Goal: Task Accomplishment & Management: Manage account settings

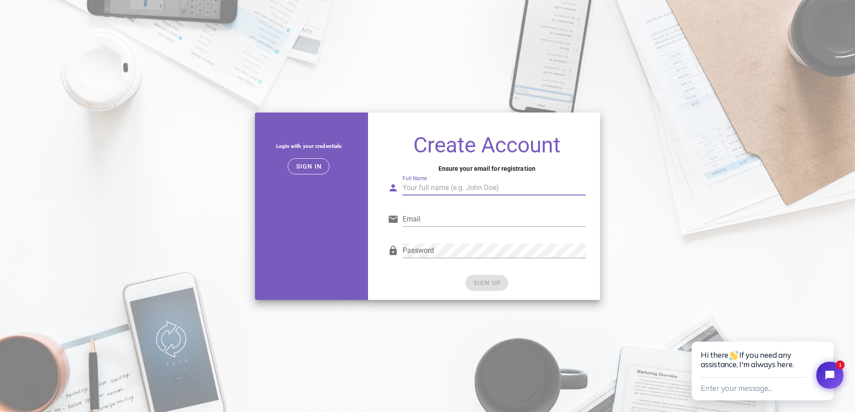
click at [513, 186] on input "Full Name" at bounding box center [494, 188] width 183 height 14
type input "Tomas Fiala"
type input "[EMAIL_ADDRESS][DOMAIN_NAME]"
click at [701, 382] on button "Enter your message..." at bounding box center [736, 389] width 71 height 15
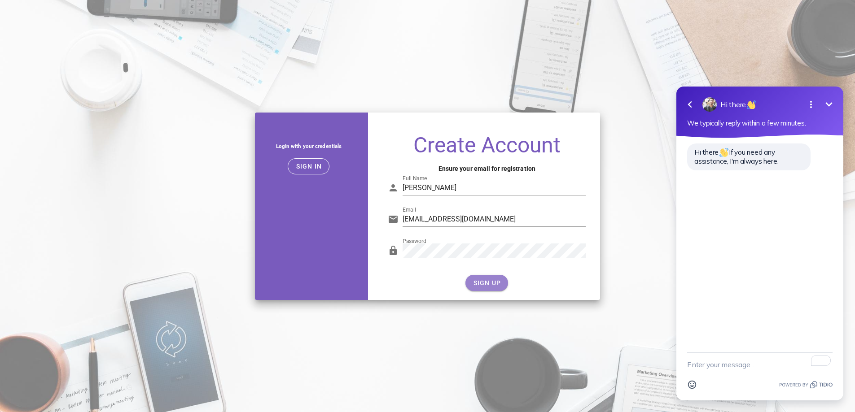
click at [477, 287] on button "SIGN UP" at bounding box center [486, 283] width 43 height 16
click at [831, 99] on icon "Minimize" at bounding box center [829, 104] width 11 height 11
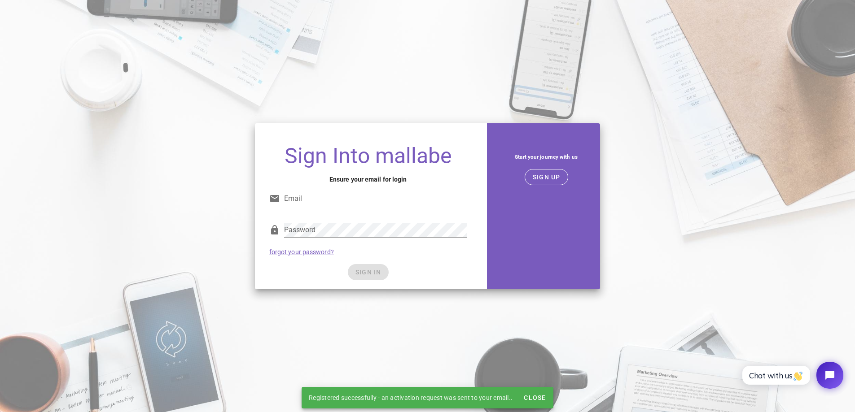
click at [317, 199] on input "Email" at bounding box center [375, 199] width 183 height 14
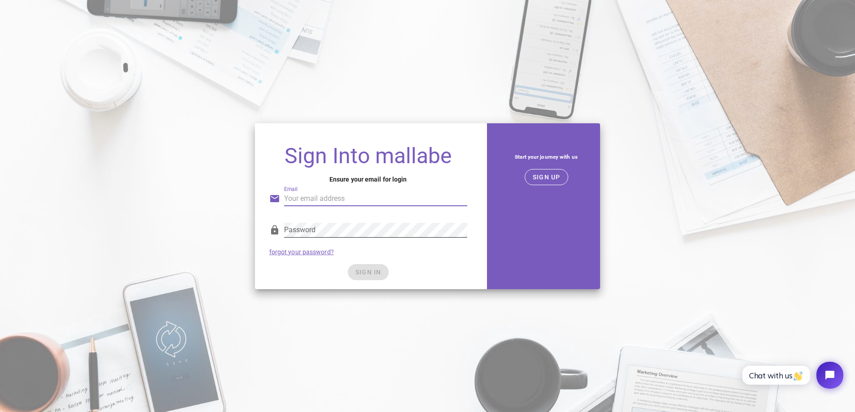
type input "cherry.tf97@gmail.com"
click at [438, 269] on div "SIGN IN" at bounding box center [368, 272] width 198 height 16
click at [383, 271] on button "SIGN IN" at bounding box center [368, 272] width 41 height 16
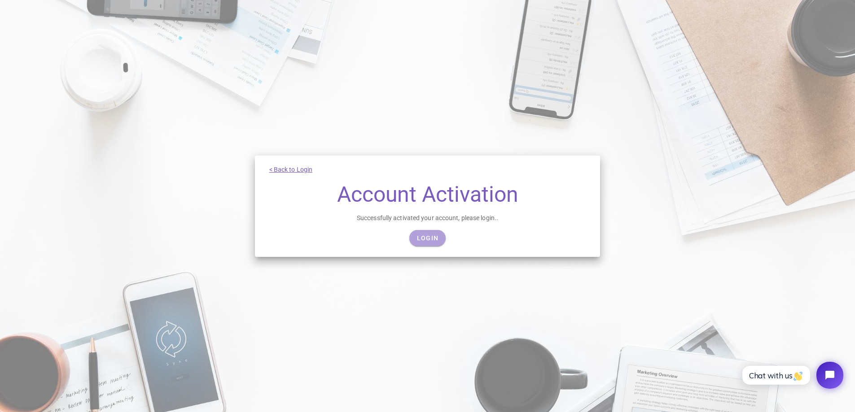
click at [429, 237] on span "Login" at bounding box center [428, 238] width 22 height 7
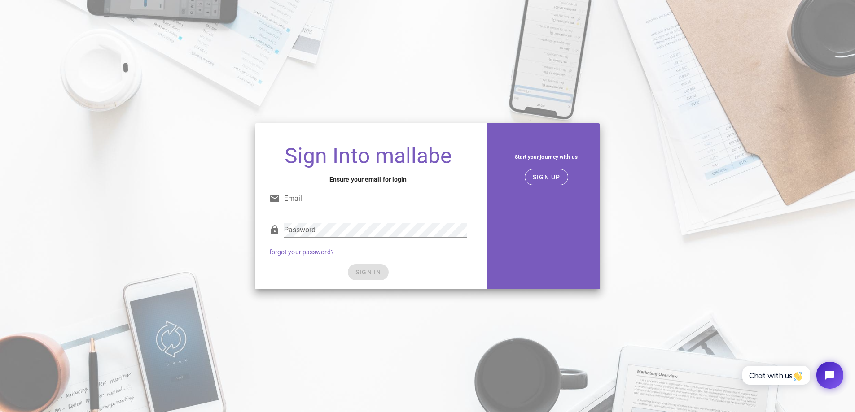
click at [349, 194] on input "Email" at bounding box center [375, 199] width 183 height 14
type input "cherry.tf97@gmail.com"
drag, startPoint x: 454, startPoint y: 257, endPoint x: 440, endPoint y: 257, distance: 13.9
click at [454, 257] on div "Password forgot your password?" at bounding box center [368, 239] width 209 height 47
click at [377, 271] on span "SIGN IN" at bounding box center [368, 272] width 26 height 7
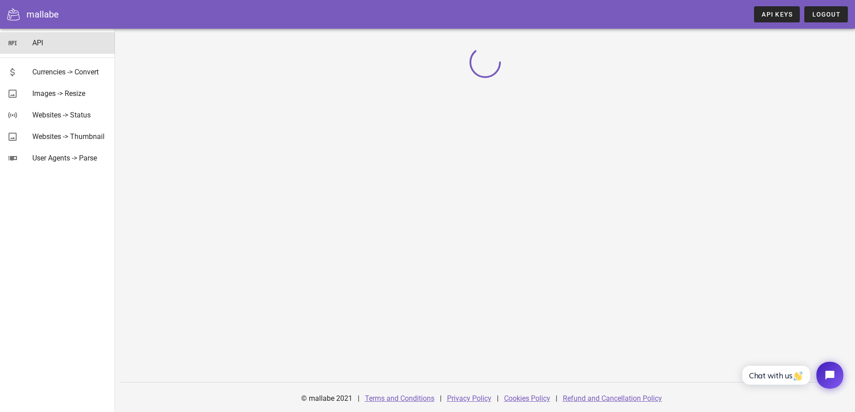
click at [48, 41] on div "API" at bounding box center [69, 43] width 75 height 9
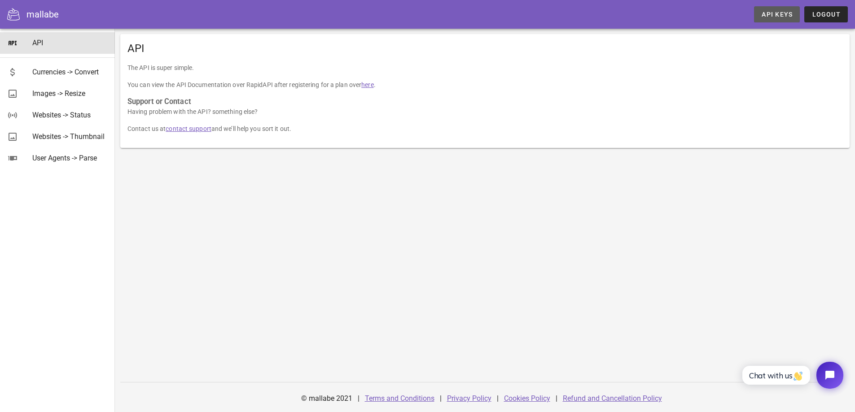
click at [776, 17] on span "API Keys" at bounding box center [776, 14] width 31 height 7
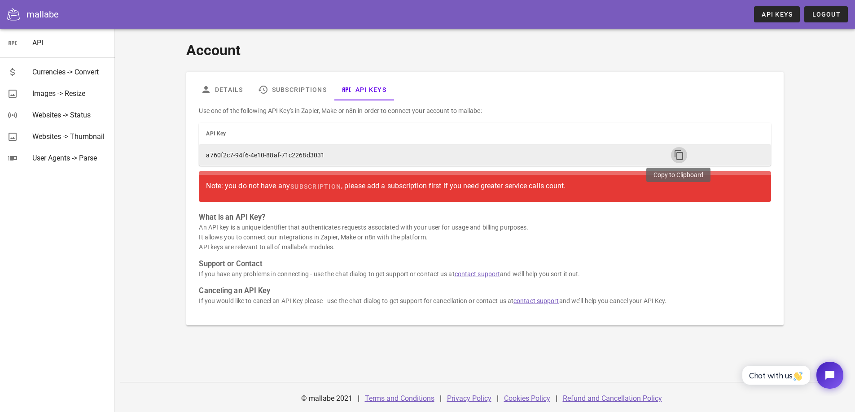
click at [674, 155] on icon "button" at bounding box center [679, 155] width 11 height 11
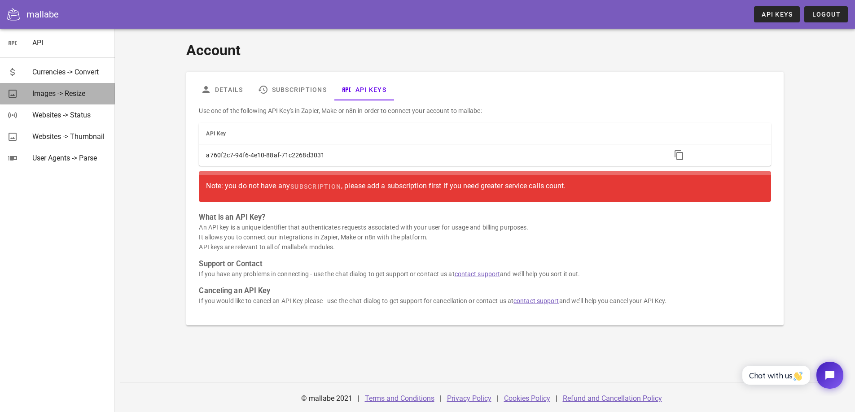
click at [71, 95] on div "Images -> Resize" at bounding box center [69, 93] width 75 height 9
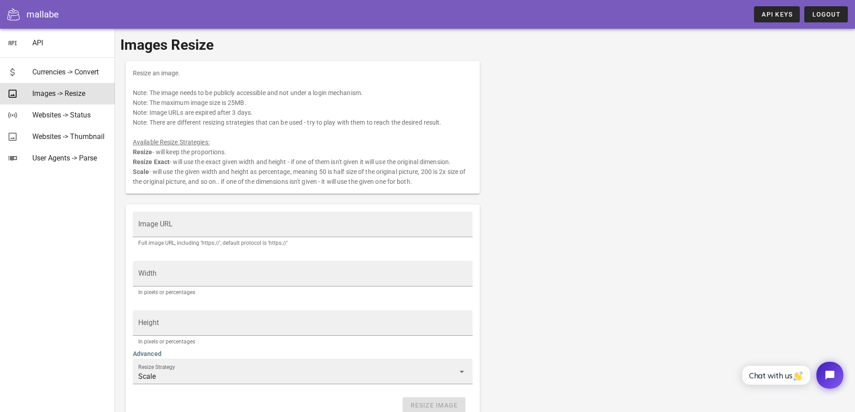
click at [40, 15] on div "mallabe" at bounding box center [42, 14] width 32 height 13
click at [13, 13] on icon at bounding box center [13, 14] width 13 height 12
click at [61, 75] on div "Currencies -> Convert" at bounding box center [69, 72] width 75 height 9
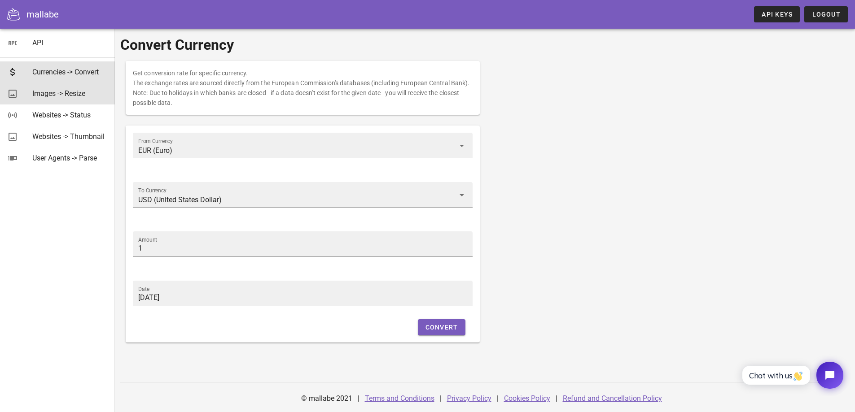
click at [42, 96] on div "Images -> Resize" at bounding box center [69, 93] width 75 height 9
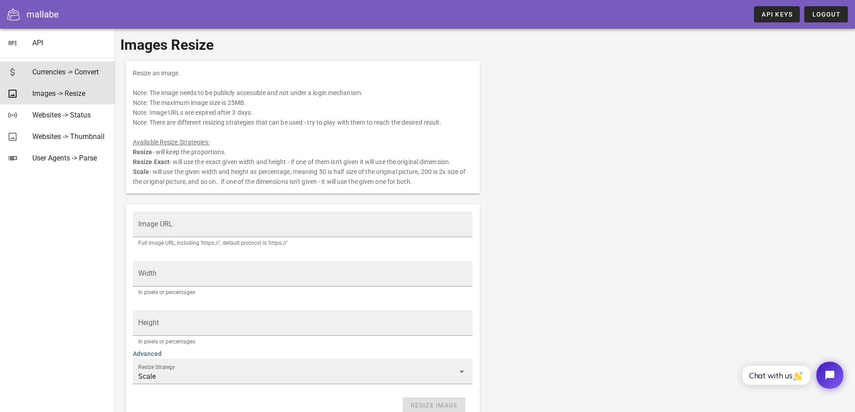
click at [43, 71] on div "Currencies -> Convert" at bounding box center [69, 72] width 75 height 9
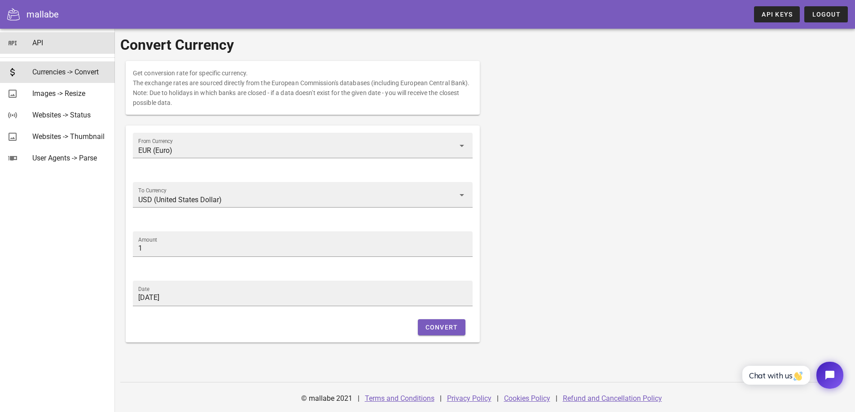
click at [37, 42] on div "API" at bounding box center [69, 43] width 75 height 9
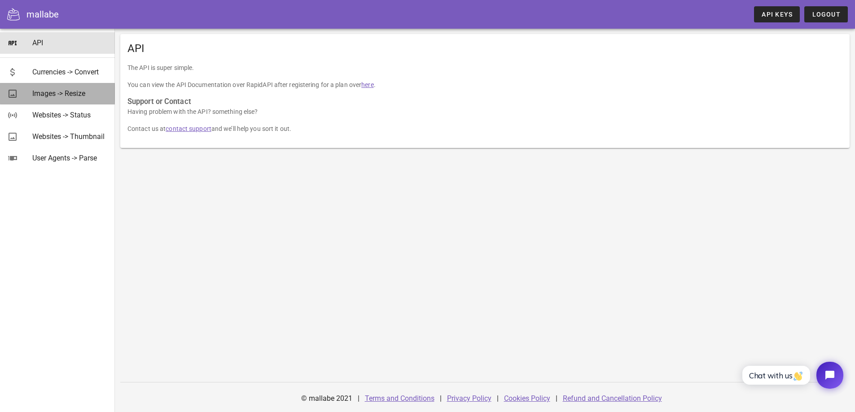
click at [90, 99] on div "Images -> Resize" at bounding box center [69, 93] width 75 height 19
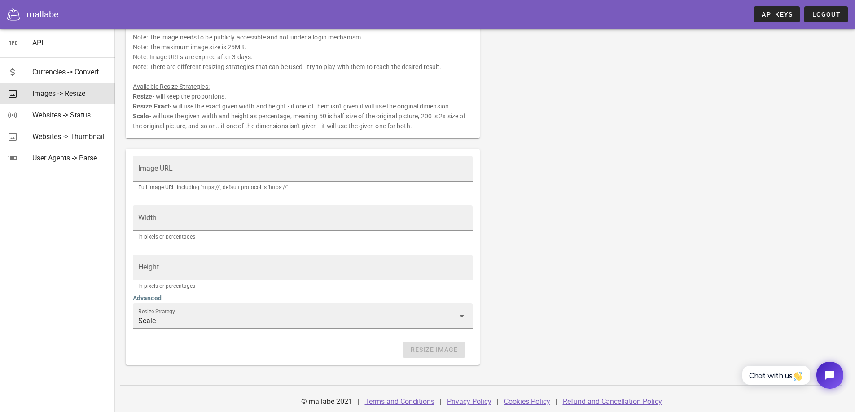
scroll to position [59, 0]
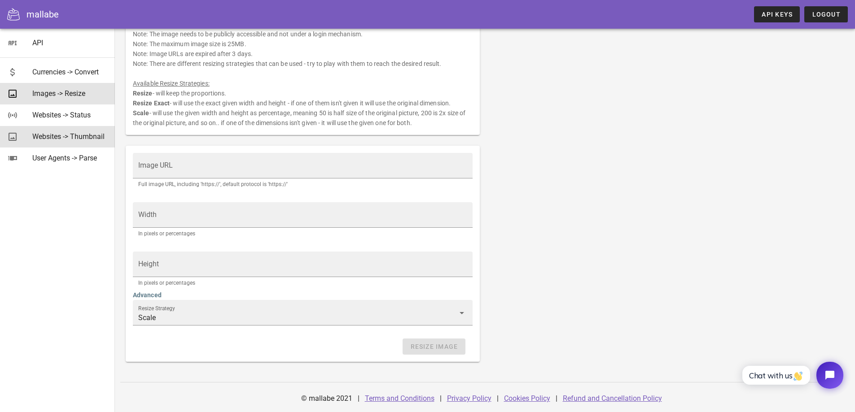
click at [92, 131] on div "Websites -> Thumbnail" at bounding box center [69, 136] width 75 height 19
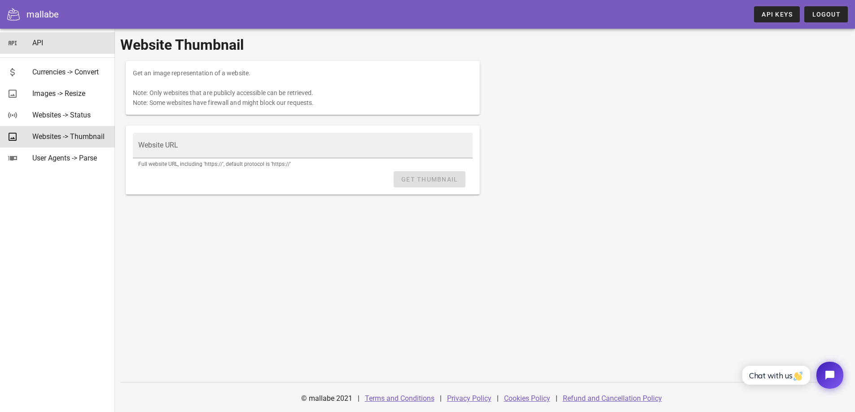
click at [62, 45] on div "API" at bounding box center [69, 43] width 75 height 9
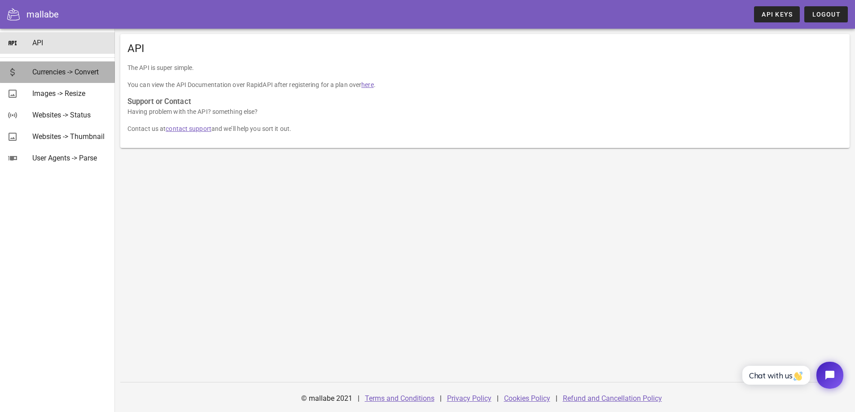
click at [97, 78] on div "Currencies -> Convert" at bounding box center [69, 71] width 75 height 19
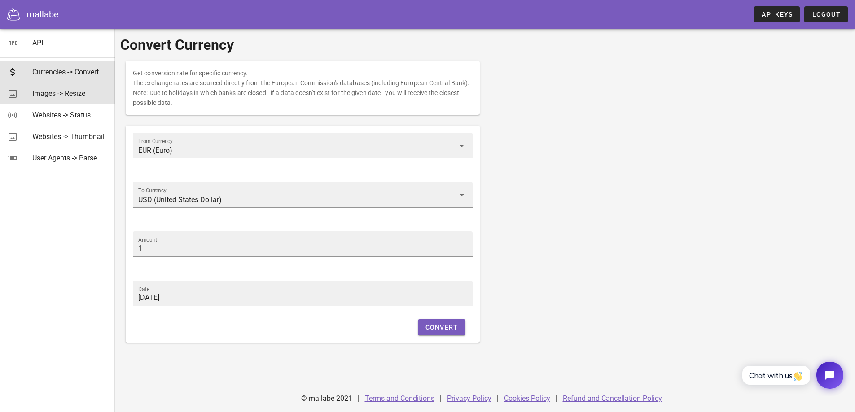
click at [93, 93] on div "Images -> Resize" at bounding box center [69, 93] width 75 height 9
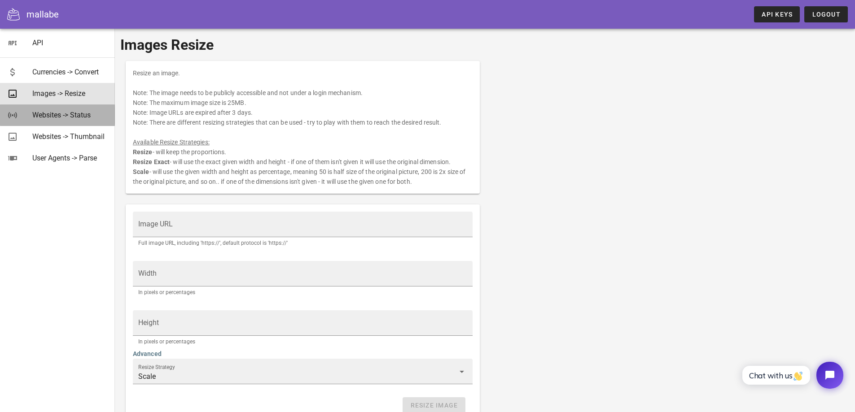
click at [88, 120] on div "Websites -> Status" at bounding box center [69, 114] width 75 height 19
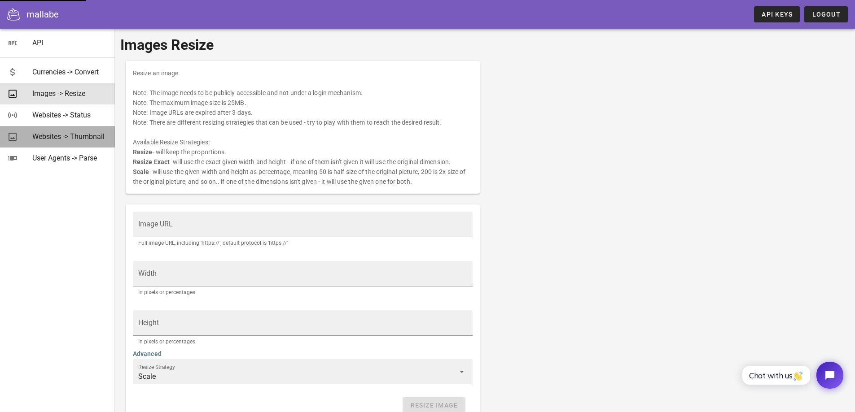
click at [86, 141] on div "Websites -> Thumbnail" at bounding box center [69, 136] width 75 height 19
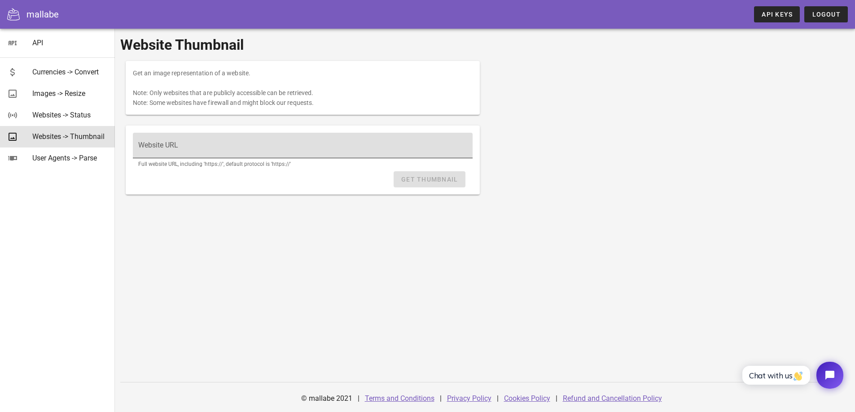
click at [294, 147] on input "Website URL" at bounding box center [302, 150] width 329 height 14
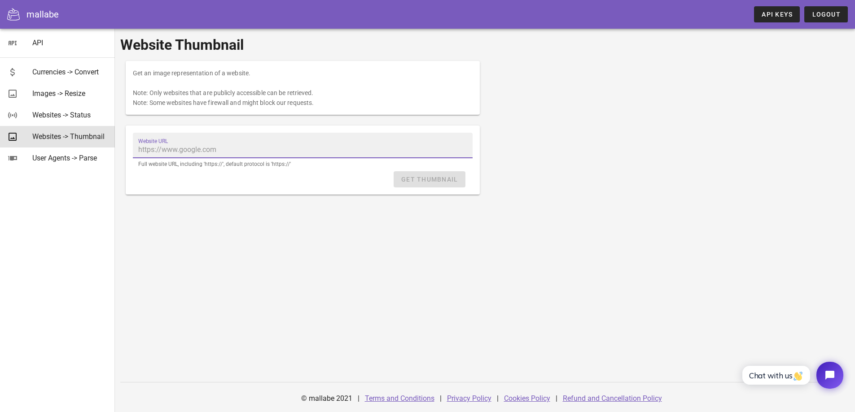
click at [264, 95] on div "Get an image representation of a website. Note: Only websites that are publicly…" at bounding box center [303, 88] width 354 height 54
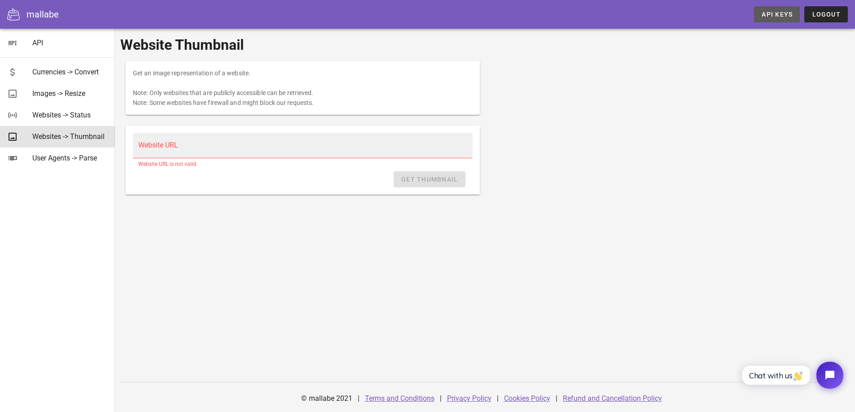
click at [776, 15] on span "API Keys" at bounding box center [776, 14] width 31 height 7
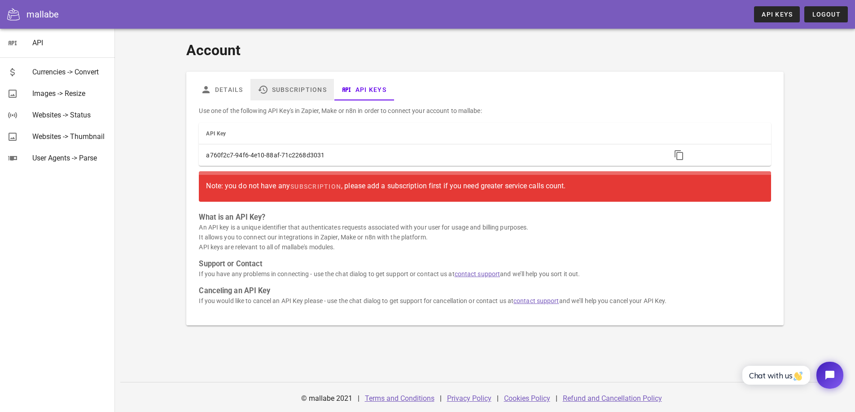
click at [308, 85] on link "Subscriptions" at bounding box center [291, 90] width 83 height 22
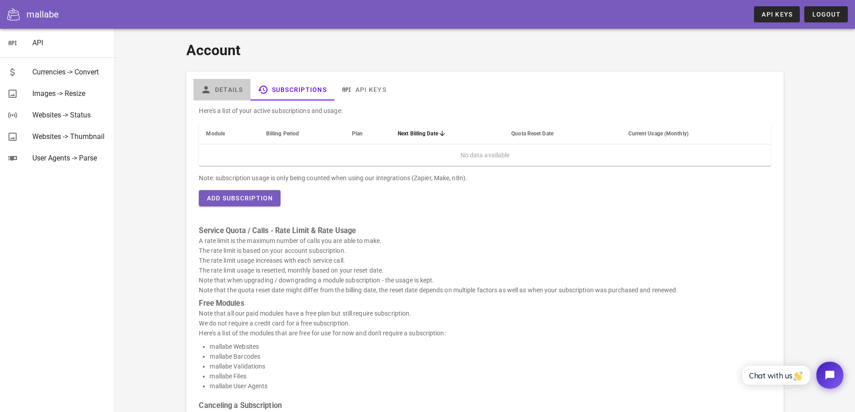
click at [236, 90] on link "Details" at bounding box center [221, 90] width 57 height 22
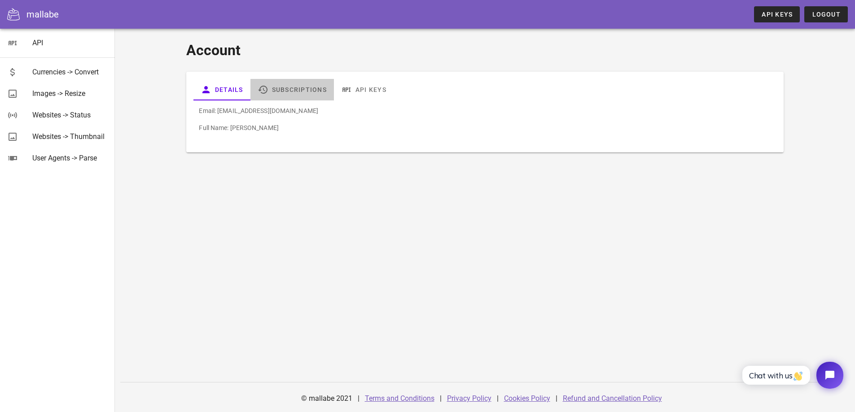
click at [289, 90] on link "Subscriptions" at bounding box center [291, 90] width 83 height 22
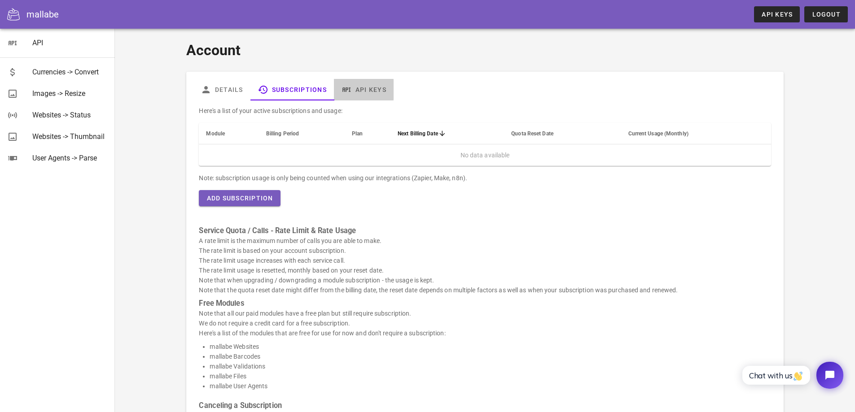
click at [364, 84] on link "API Keys" at bounding box center [364, 90] width 60 height 22
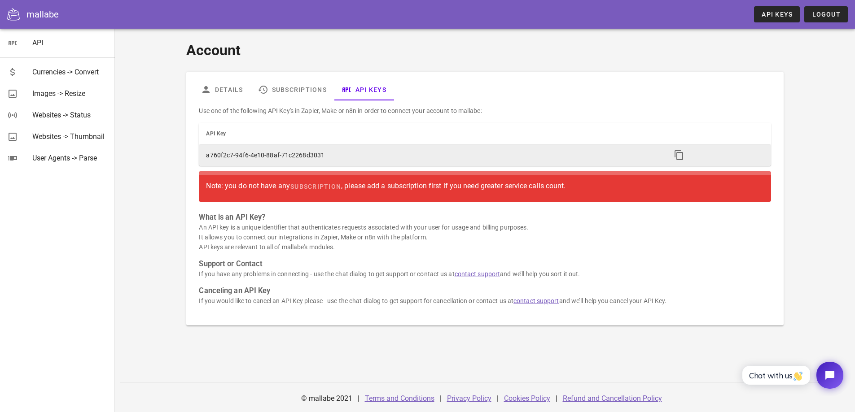
click at [337, 154] on td "a760f2c7-94f6-4e10-88af-71c2268d3031" at bounding box center [431, 156] width 465 height 22
click at [677, 156] on icon "button" at bounding box center [679, 155] width 11 height 11
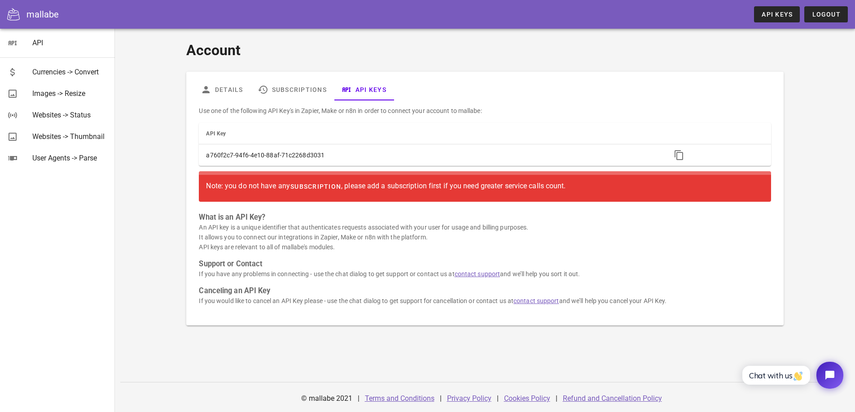
click at [307, 189] on span "subscription" at bounding box center [315, 186] width 51 height 7
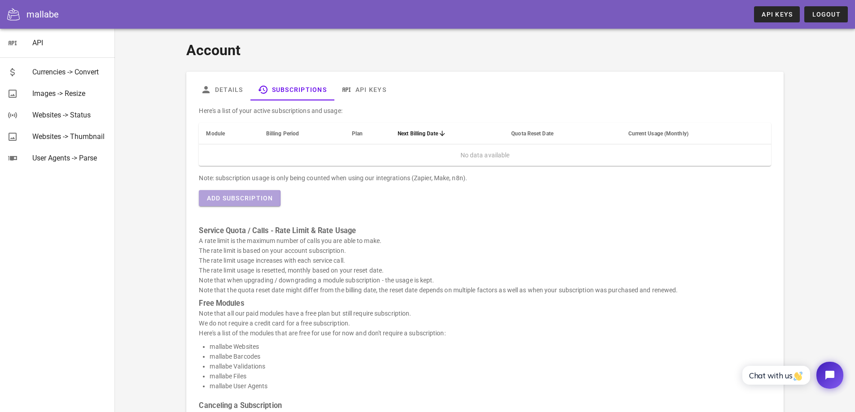
click at [265, 200] on span "Add Subscription" at bounding box center [239, 198] width 67 height 7
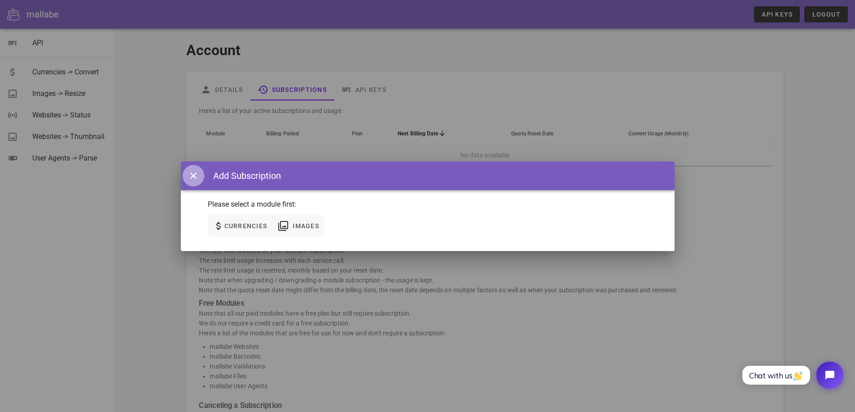
click at [192, 175] on icon "button" at bounding box center [193, 176] width 11 height 11
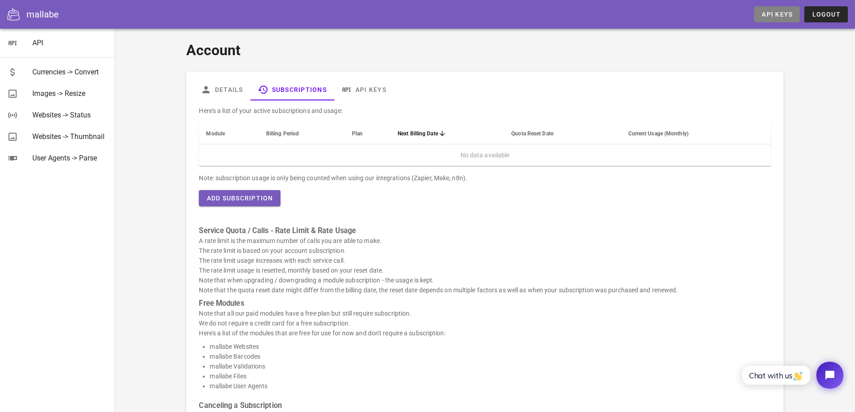
click at [781, 13] on span "API Keys" at bounding box center [776, 14] width 31 height 7
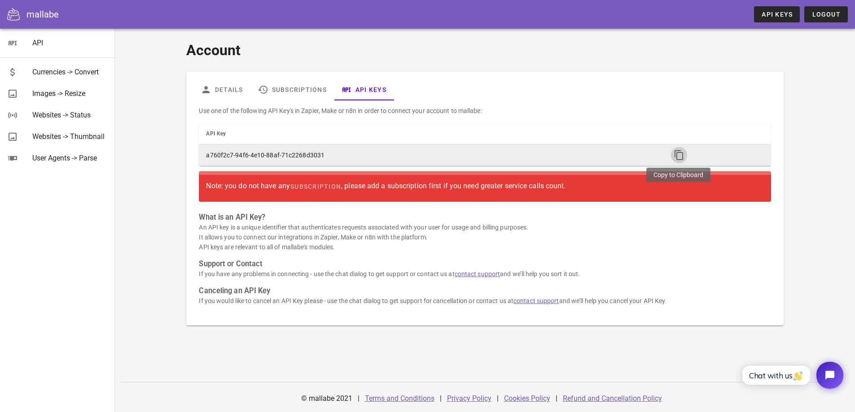
click at [675, 153] on icon "button" at bounding box center [679, 155] width 11 height 11
